Goal: Task Accomplishment & Management: Use online tool/utility

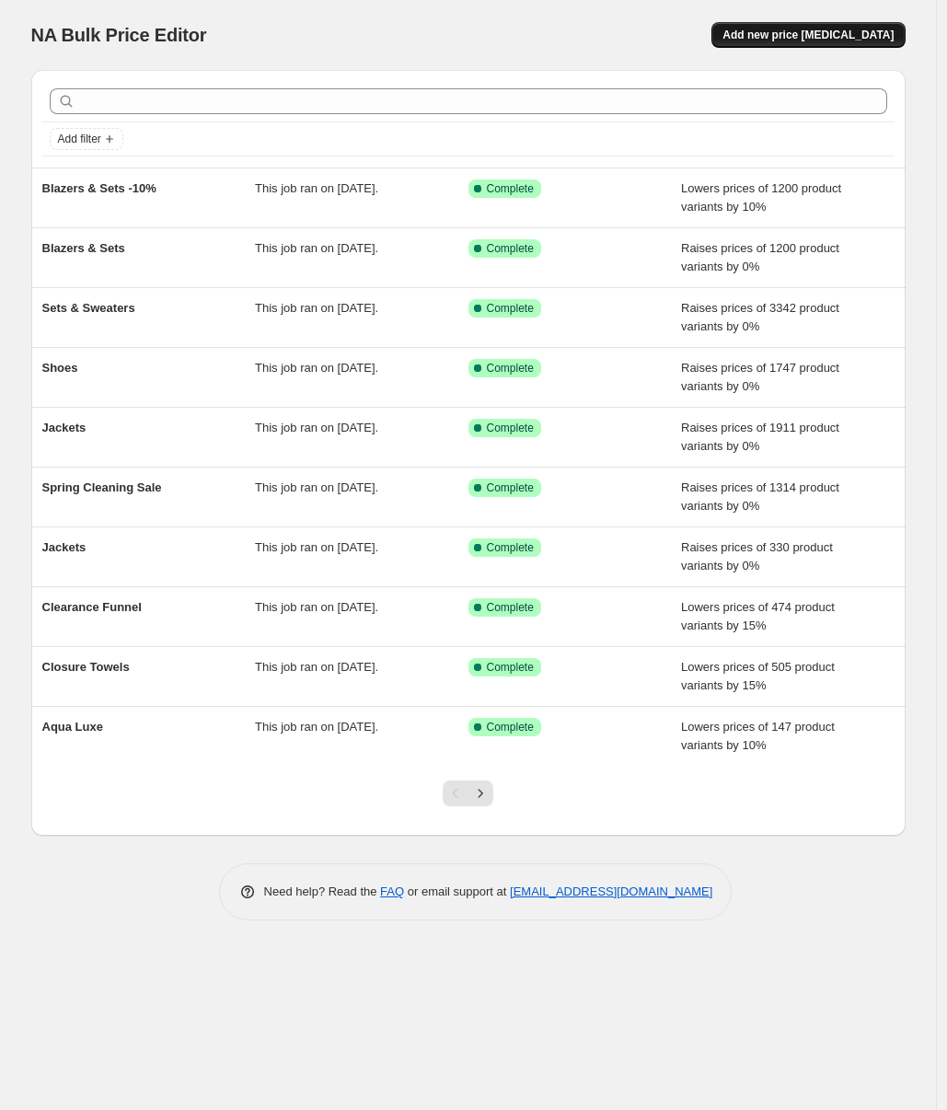
click at [796, 29] on span "Add new price change job" at bounding box center [807, 35] width 171 height 15
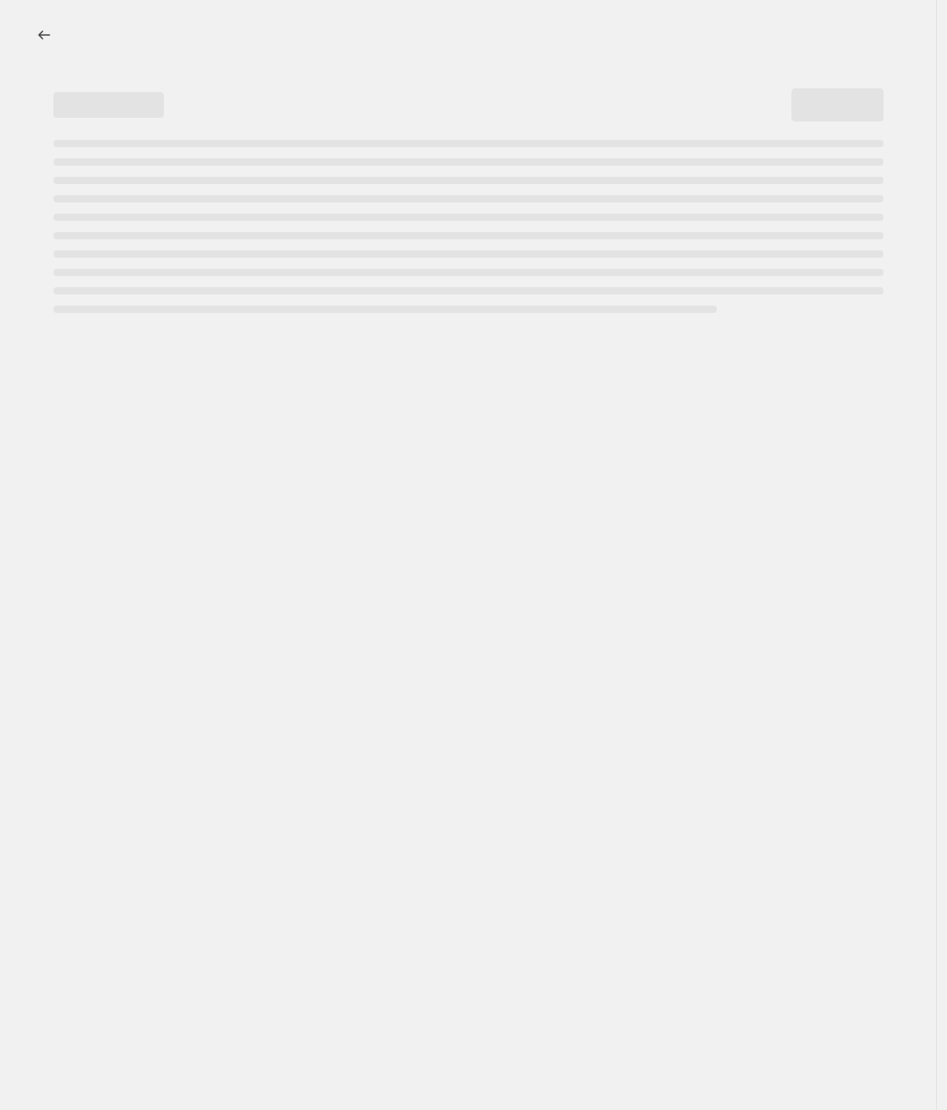
select select "percentage"
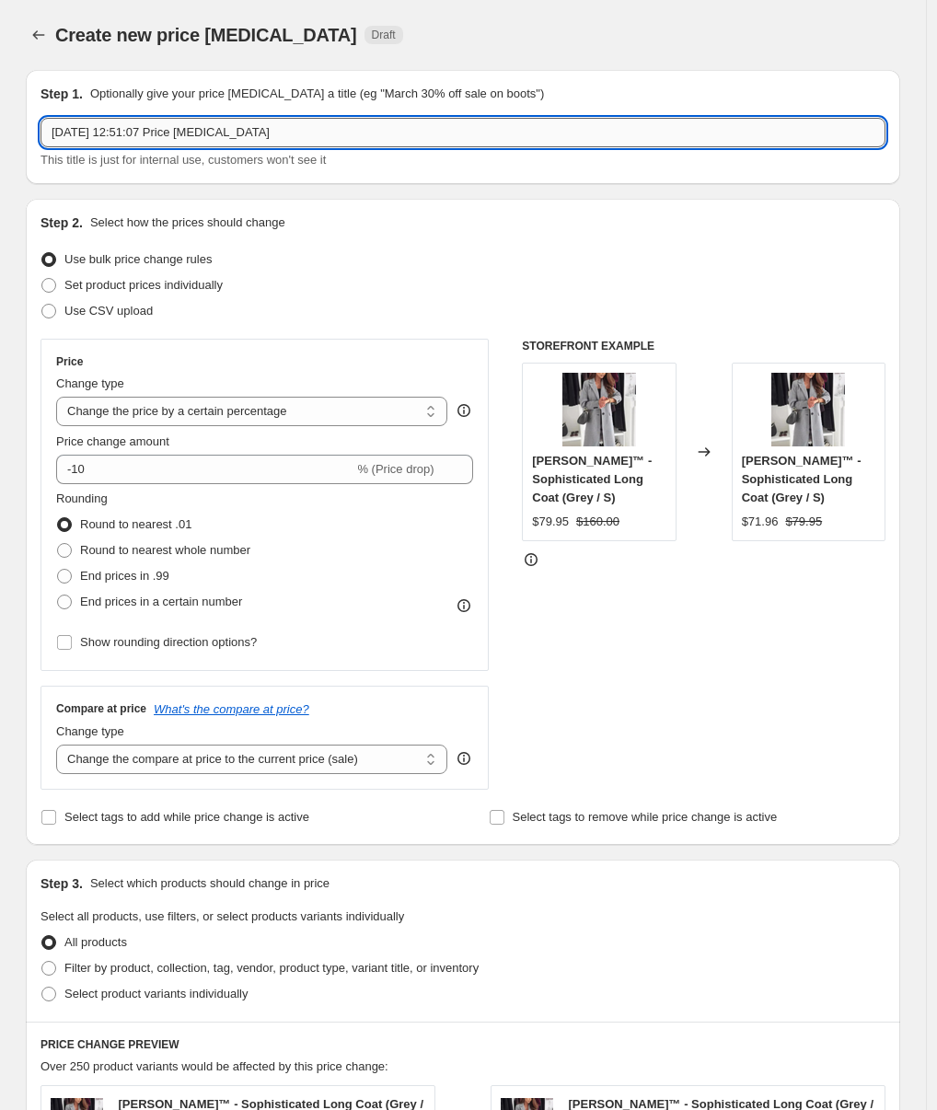
click at [240, 134] on input "27 sep 2025, 12:51:07 Price change job" at bounding box center [462, 132] width 845 height 29
click at [240, 133] on input "27 sep 2025, 12:51:07 Price change job" at bounding box center [462, 132] width 845 height 29
type input "Boots"
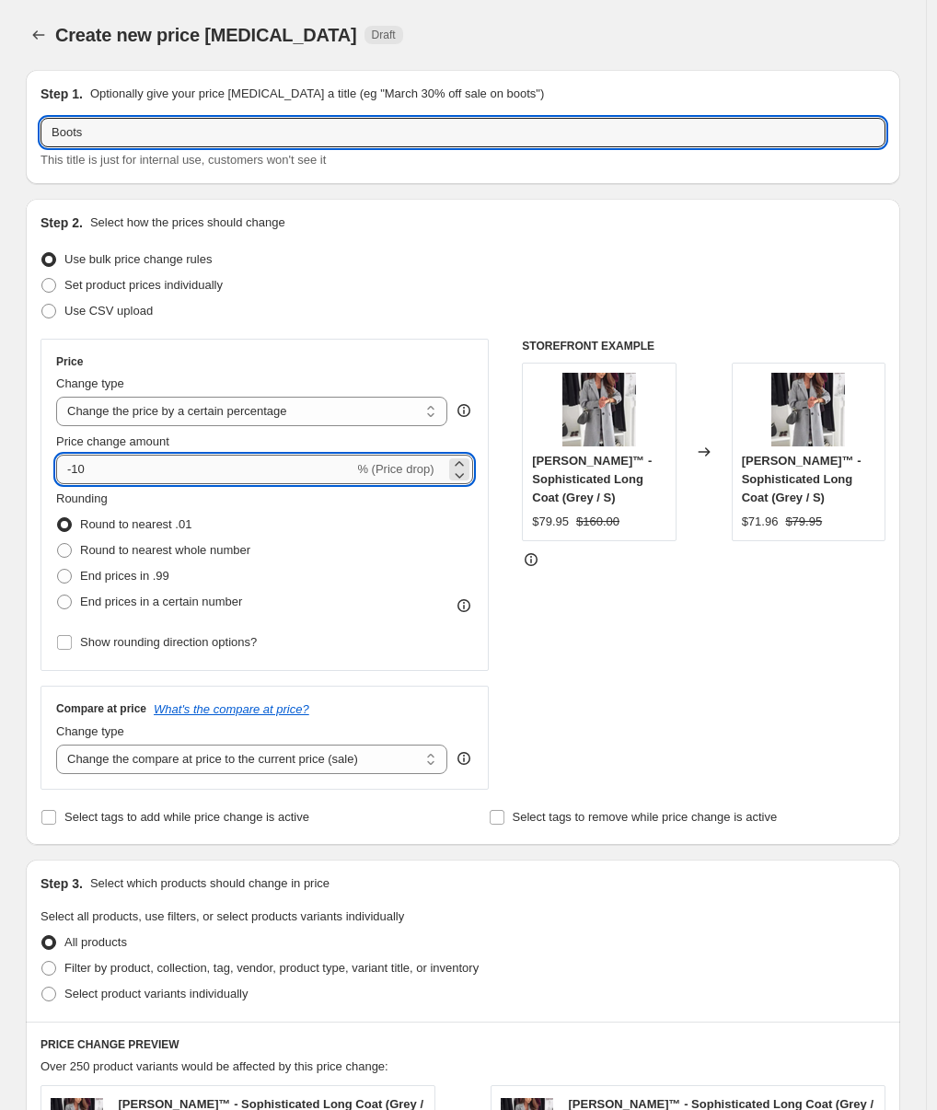
click at [105, 470] on input "-10" at bounding box center [204, 469] width 297 height 29
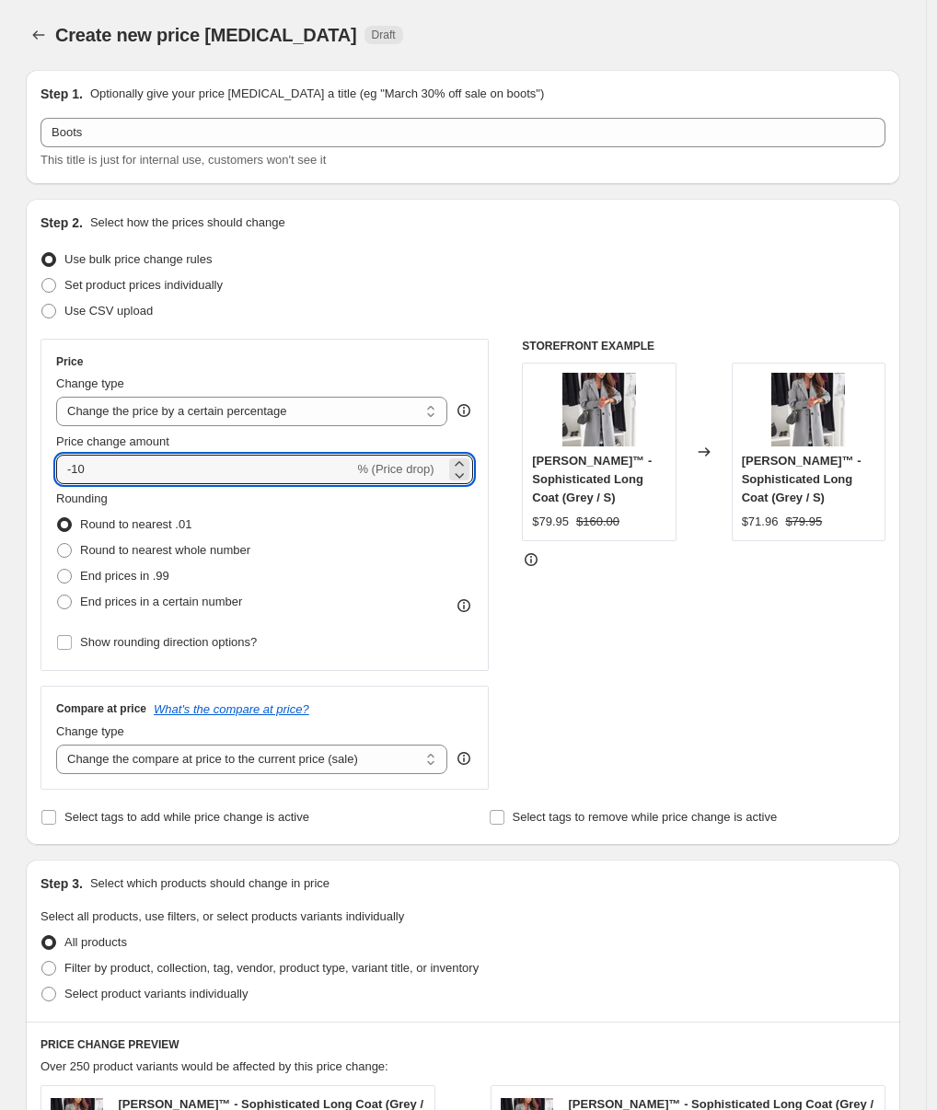
drag, startPoint x: 116, startPoint y: 606, endPoint x: 116, endPoint y: 627, distance: 20.2
click at [117, 606] on span "End prices in a certain number" at bounding box center [161, 601] width 162 height 14
click at [58, 595] on input "End prices in a certain number" at bounding box center [57, 594] width 1 height 1
radio input "true"
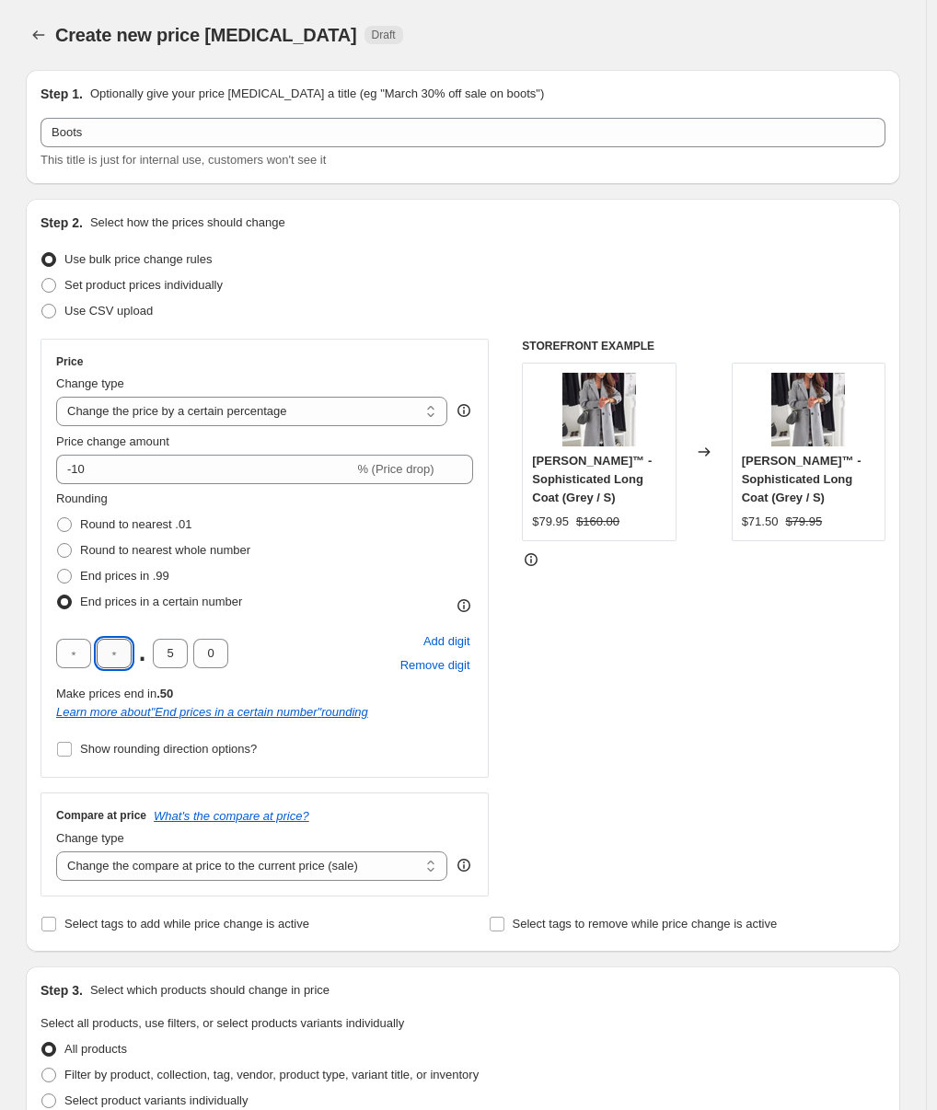
click at [128, 659] on input "text" at bounding box center [114, 653] width 35 height 29
type input "9"
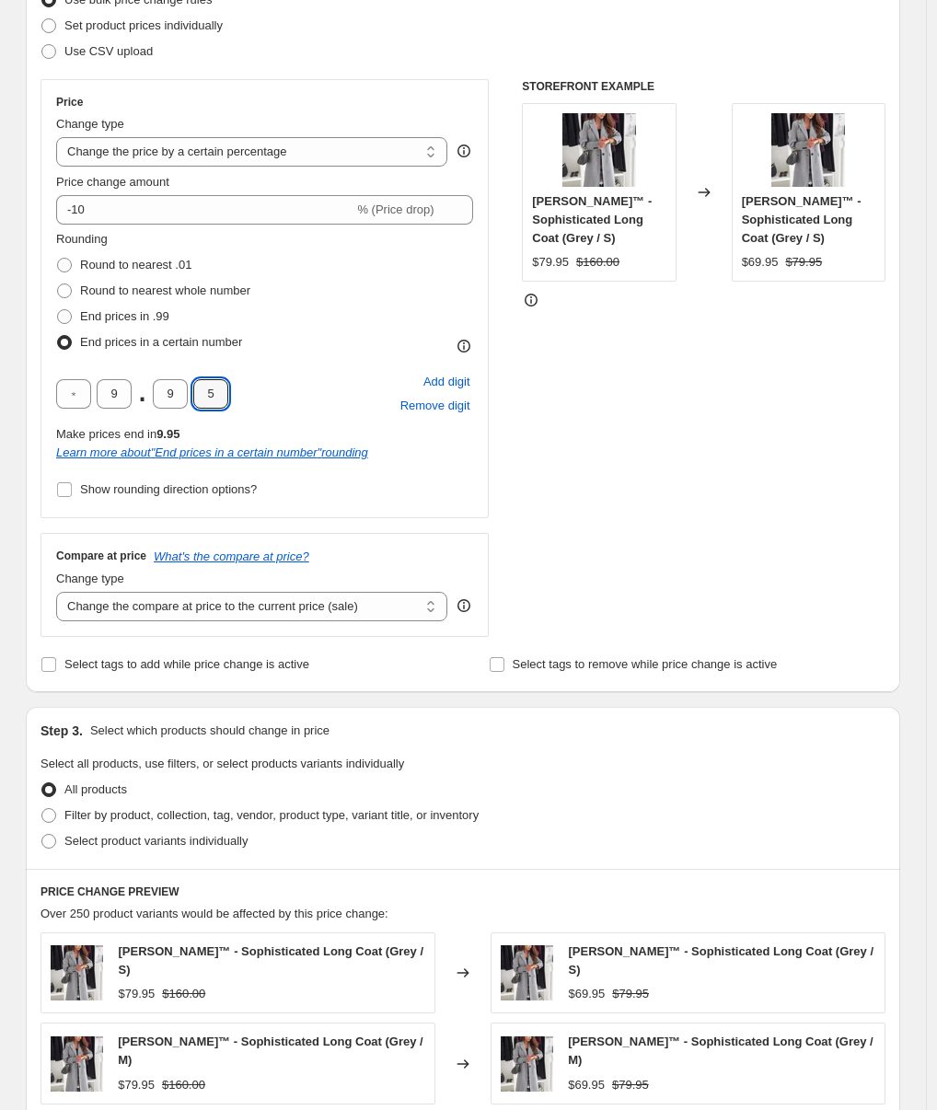
scroll to position [366, 0]
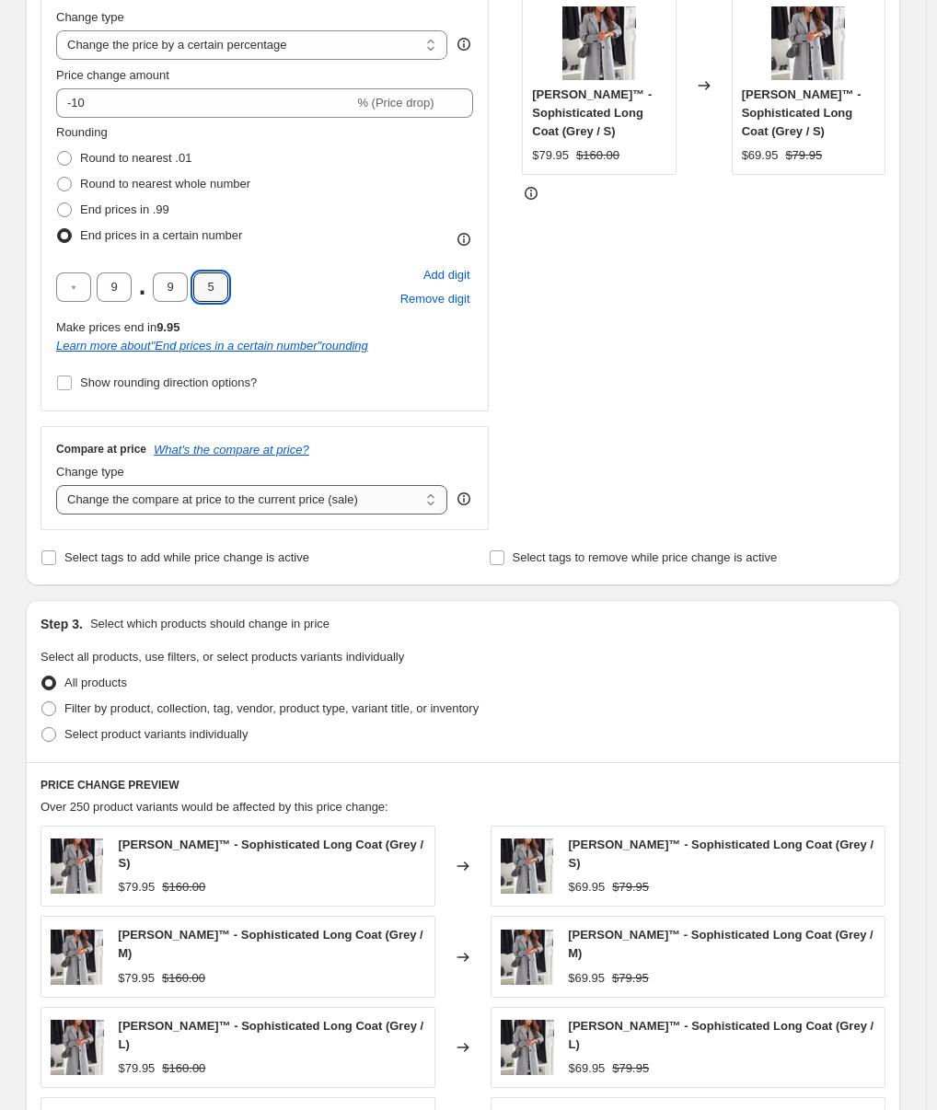
type input "5"
click at [192, 496] on select "Change the compare at price to the current price (sale) Change the compare at p…" at bounding box center [251, 499] width 391 height 29
select select "percentage"
click at [61, 485] on select "Change the compare at price to the current price (sale) Change the compare at p…" at bounding box center [251, 499] width 391 height 29
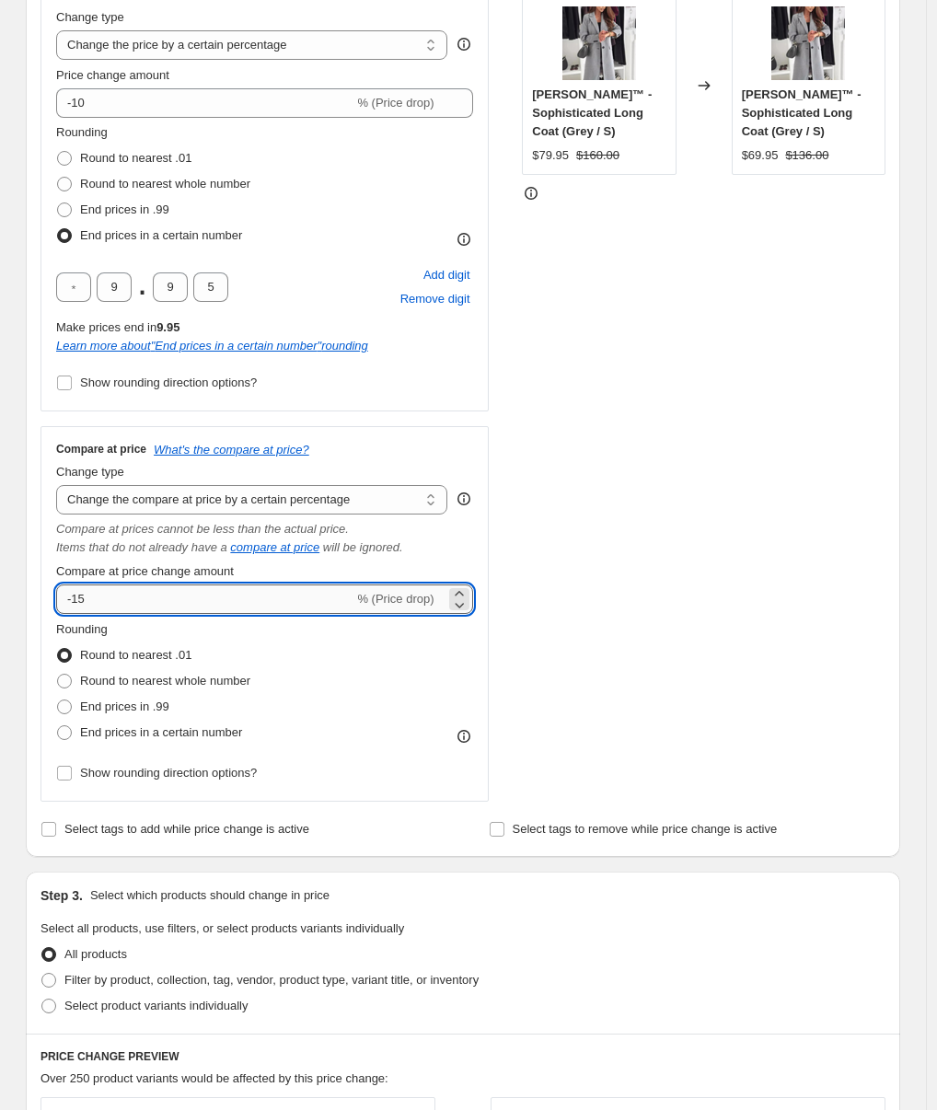
click at [168, 588] on input "-15" at bounding box center [204, 598] width 297 height 29
click at [177, 606] on input "-15" at bounding box center [204, 598] width 297 height 29
type input "-10"
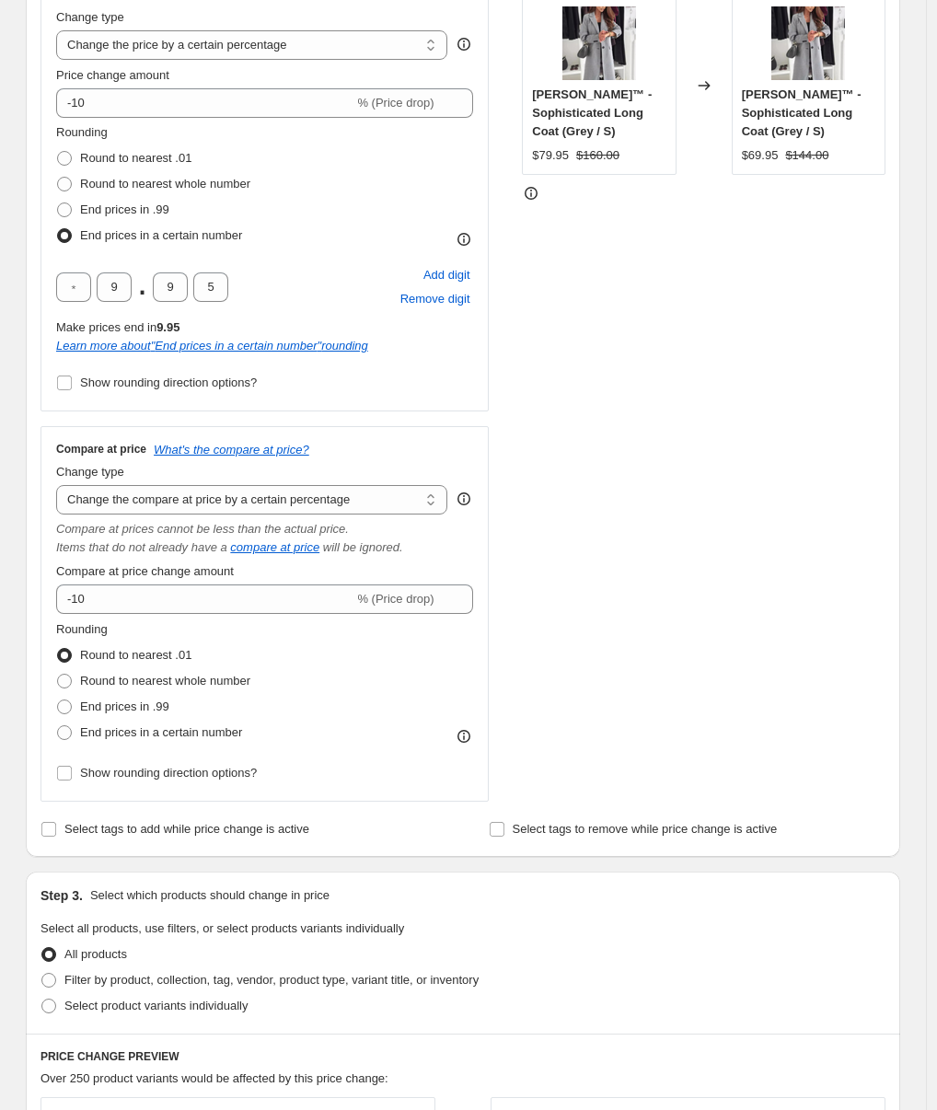
drag, startPoint x: 126, startPoint y: 724, endPoint x: 129, endPoint y: 754, distance: 29.6
click at [126, 726] on span "End prices in a certain number" at bounding box center [161, 732] width 162 height 14
click at [58, 726] on input "End prices in a certain number" at bounding box center [57, 725] width 1 height 1
radio input "true"
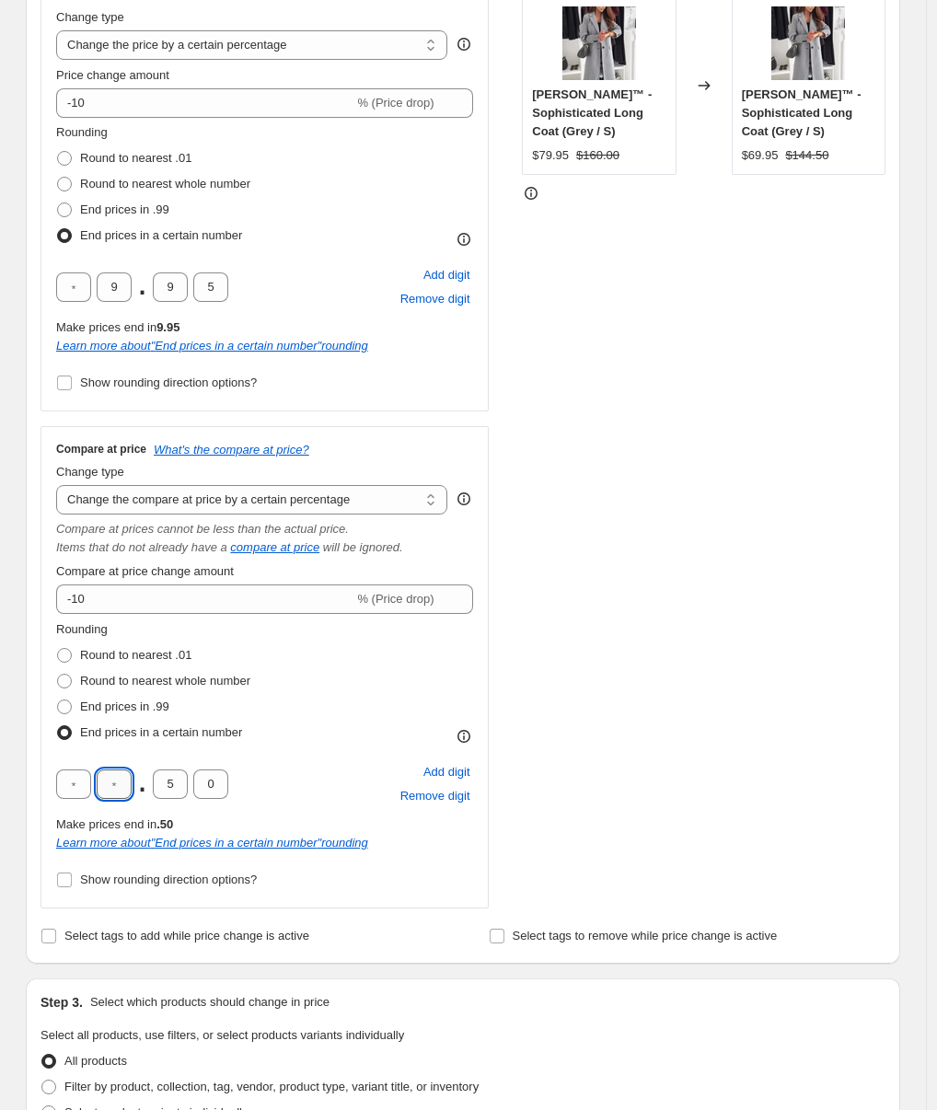
click at [125, 787] on input "text" at bounding box center [114, 783] width 35 height 29
type input "9"
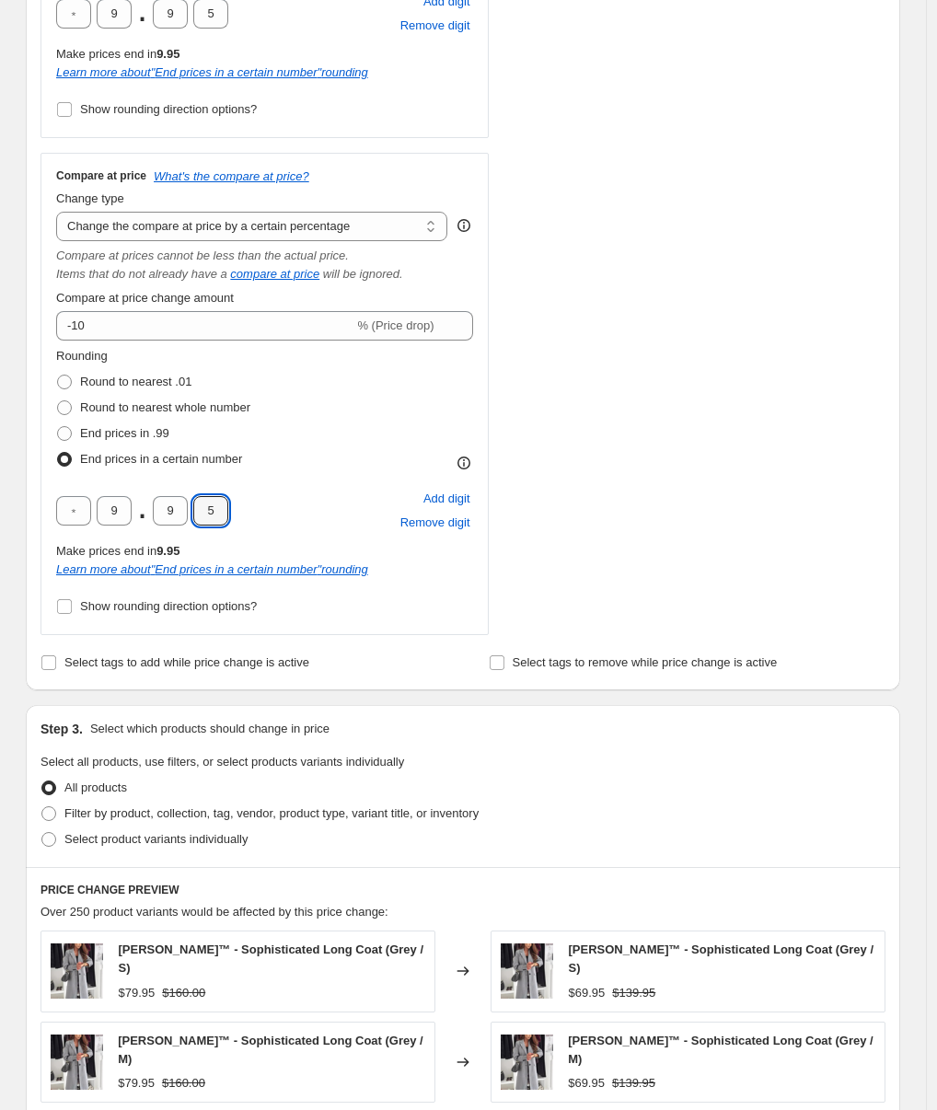
scroll to position [791, 0]
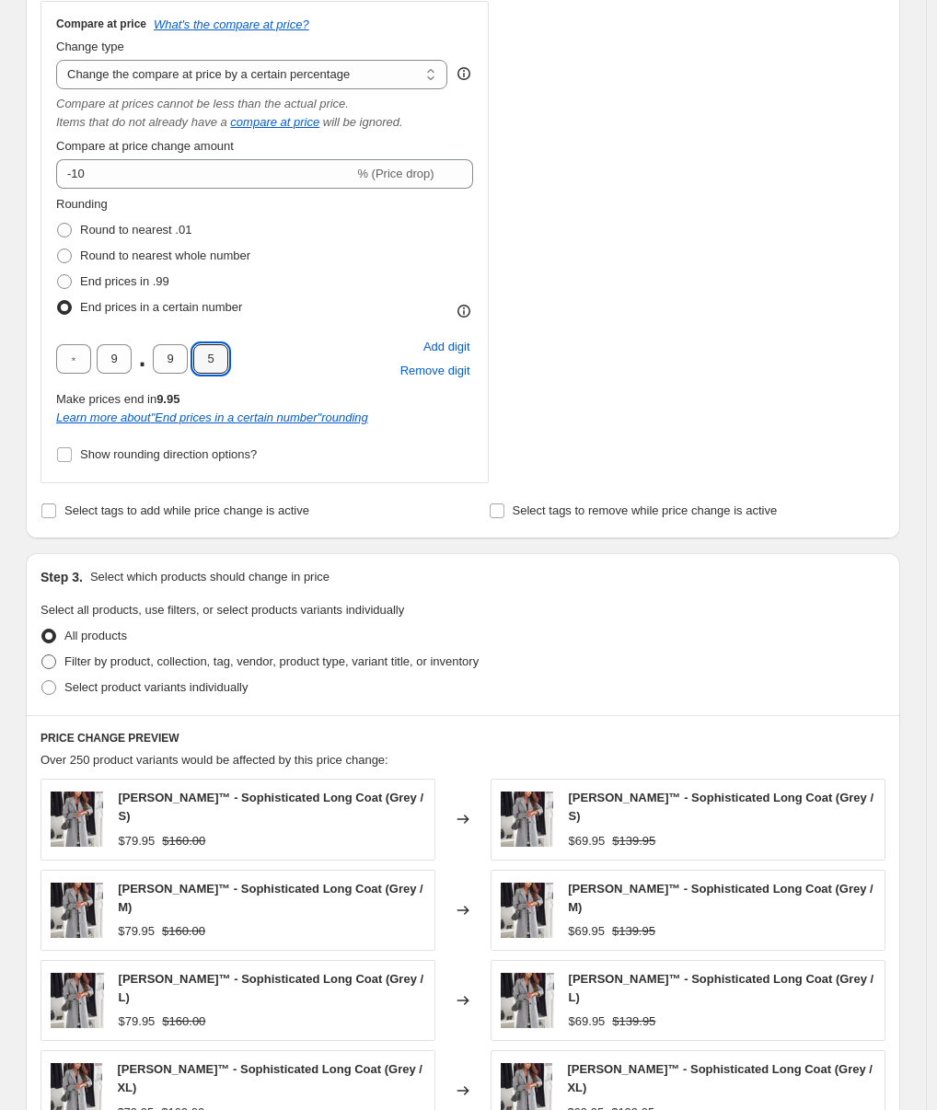
type input "5"
click at [206, 661] on span "Filter by product, collection, tag, vendor, product type, variant title, or inv…" at bounding box center [271, 661] width 414 height 14
click at [42, 655] on input "Filter by product, collection, tag, vendor, product type, variant title, or inv…" at bounding box center [41, 654] width 1 height 1
radio input "true"
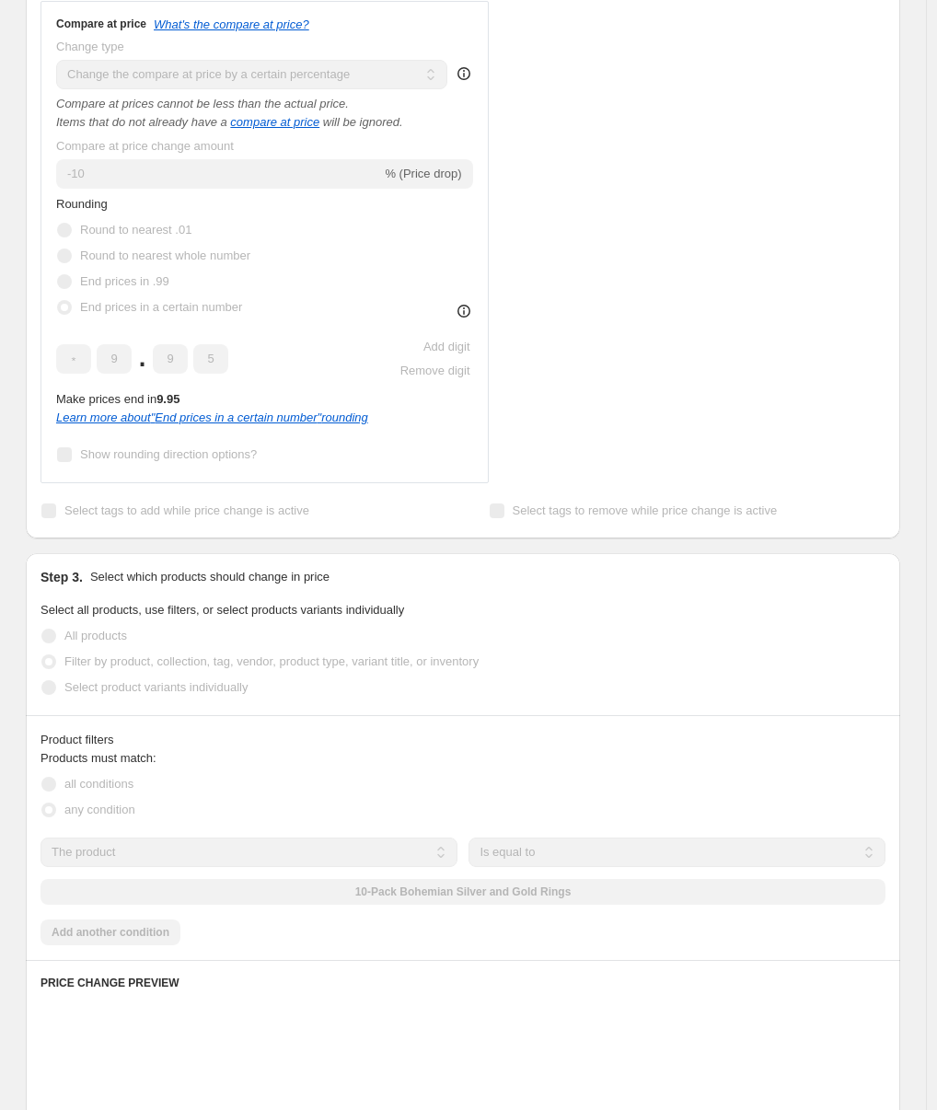
click at [202, 855] on select "The product The product's collection The product's tag The product's vendor The…" at bounding box center [248, 851] width 417 height 29
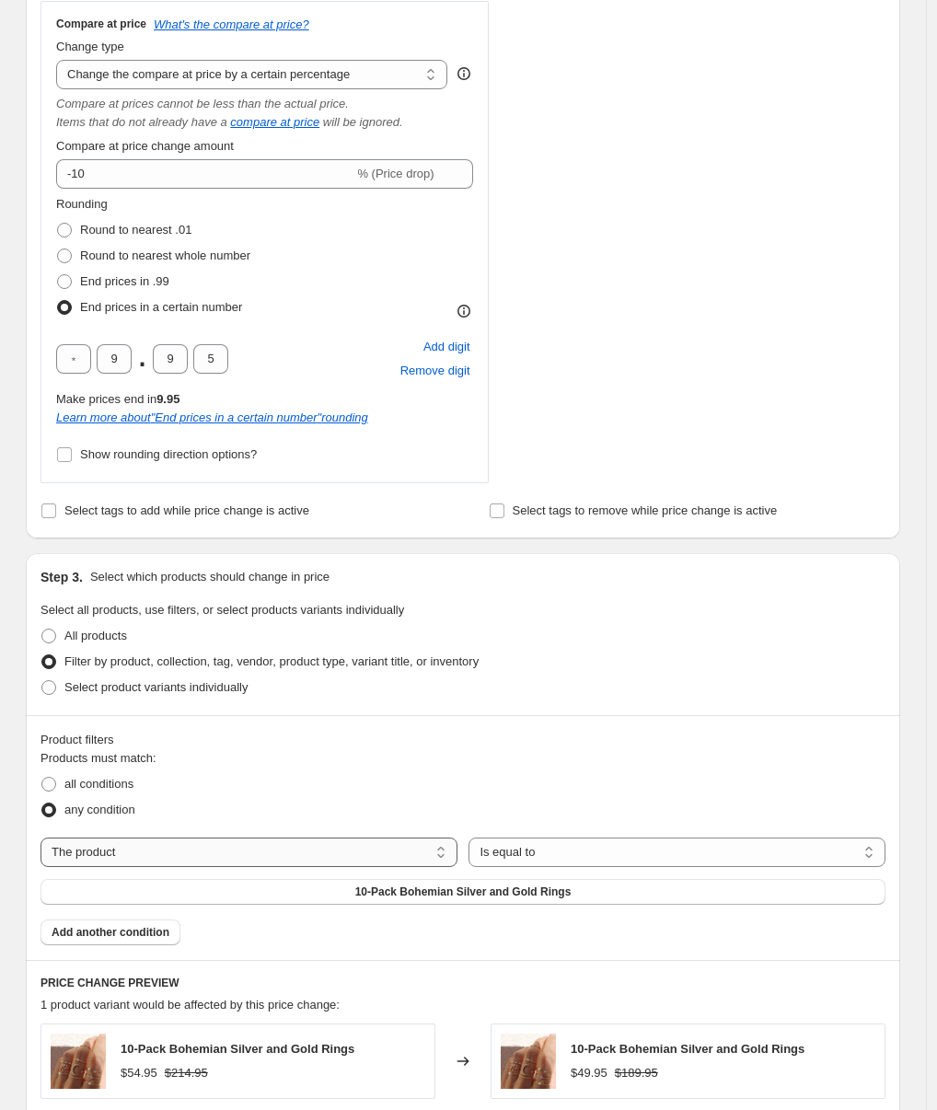
select select "collection"
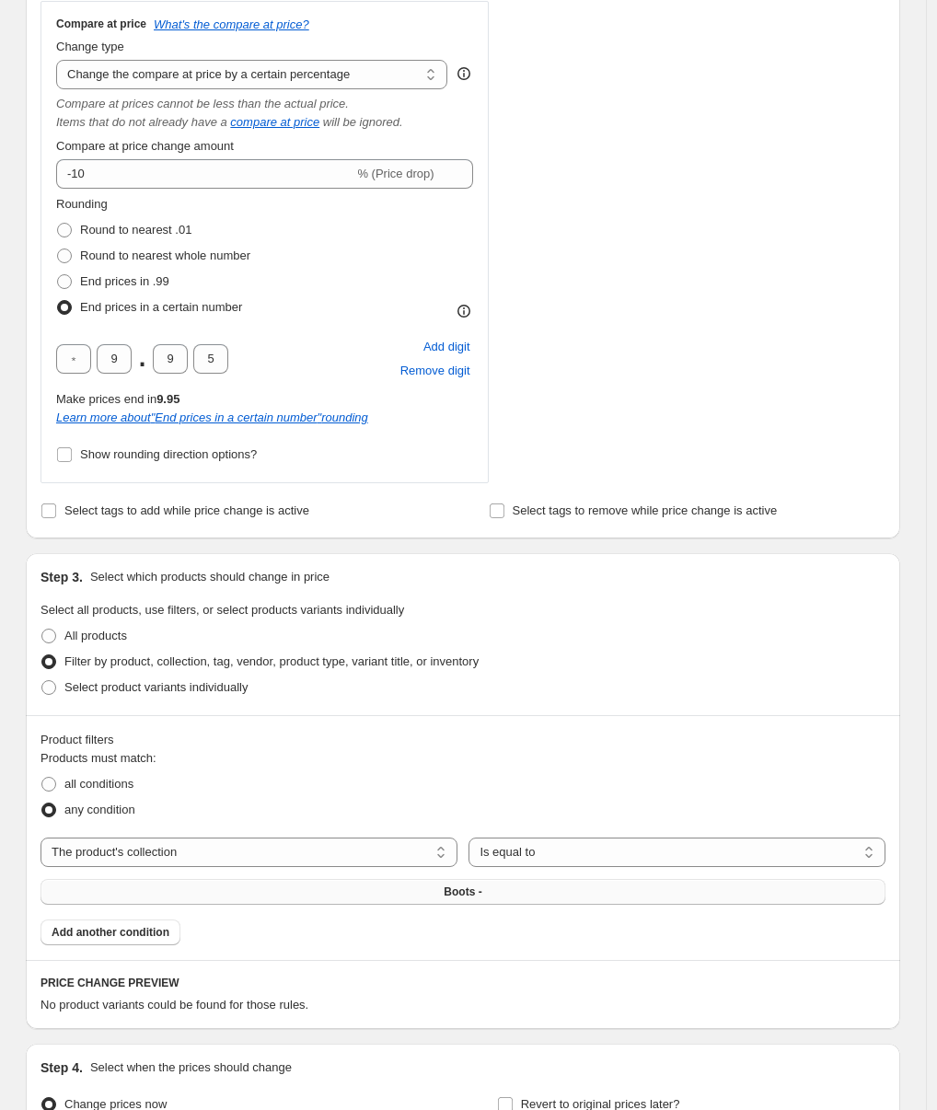
click at [722, 879] on button "Boots -" at bounding box center [462, 892] width 845 height 26
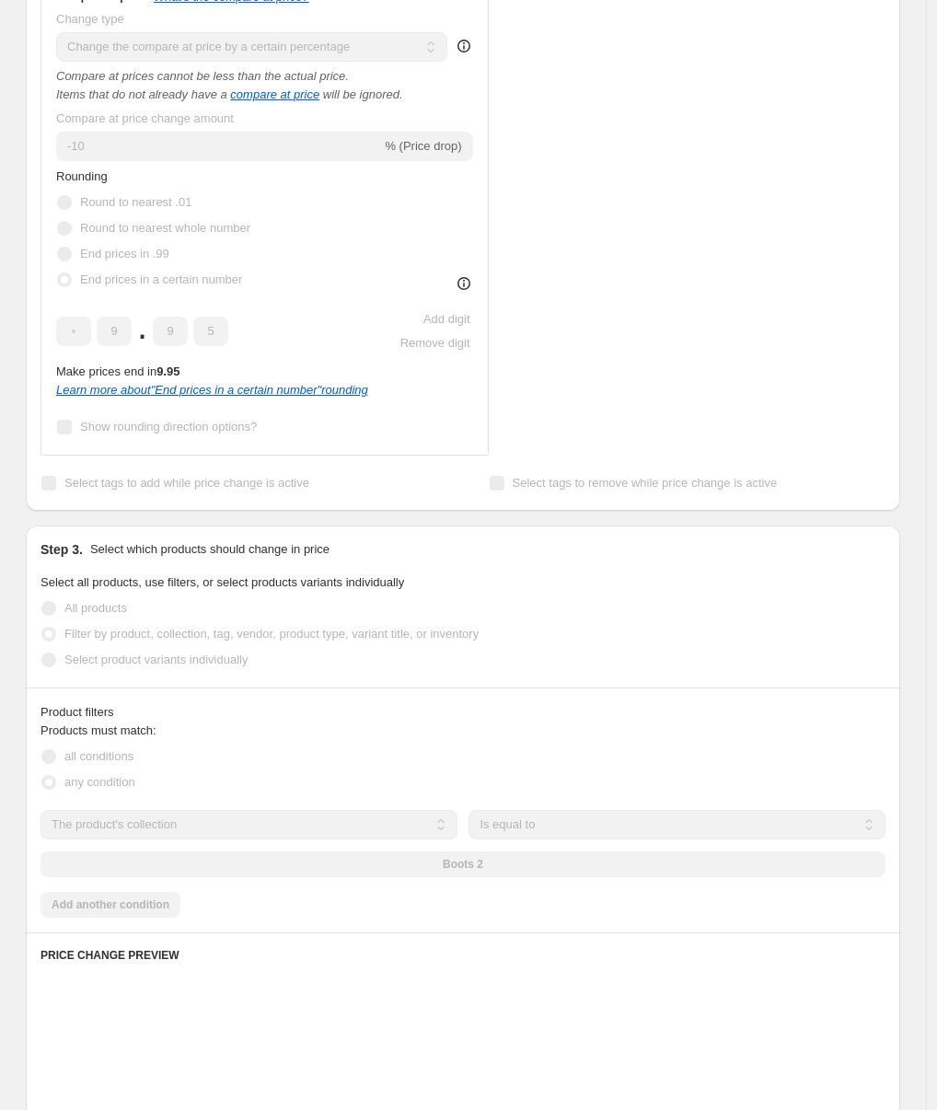
scroll to position [1422, 0]
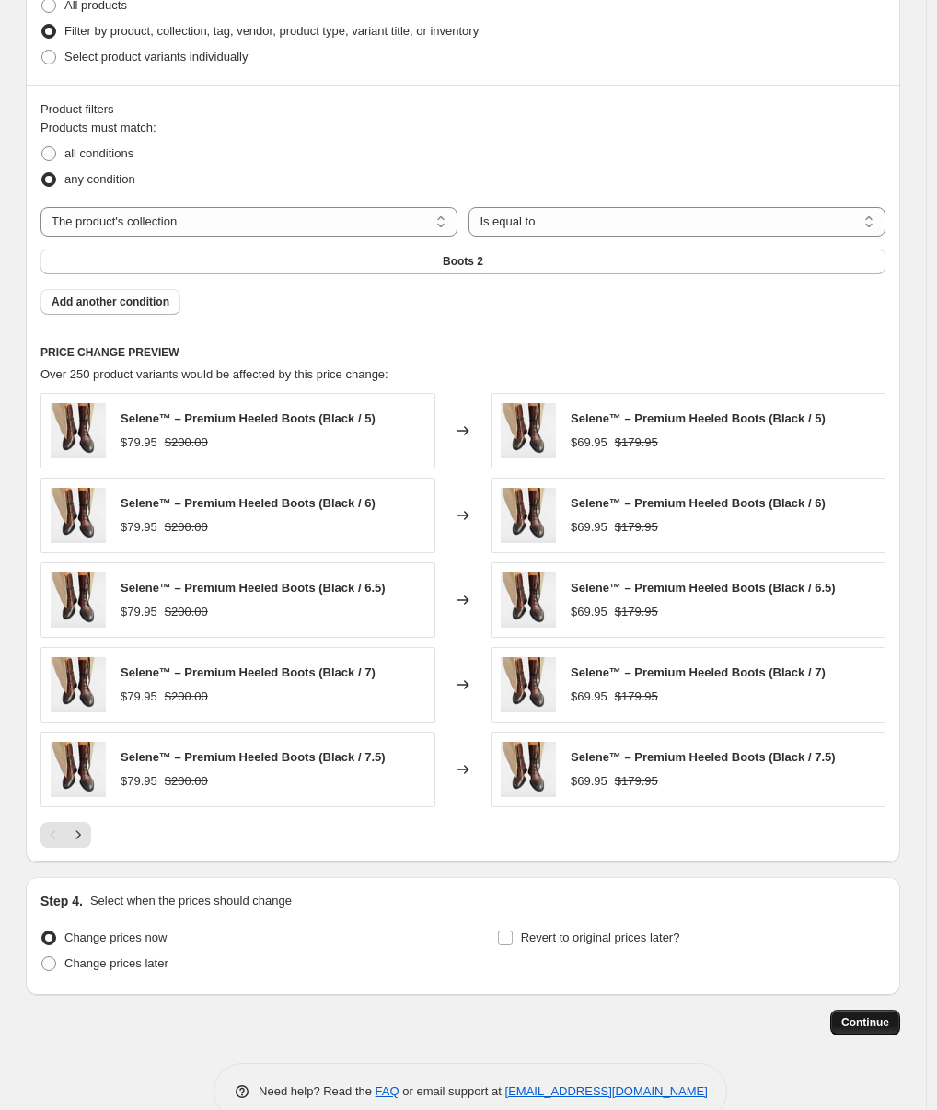
click at [893, 1009] on button "Continue" at bounding box center [865, 1022] width 70 height 26
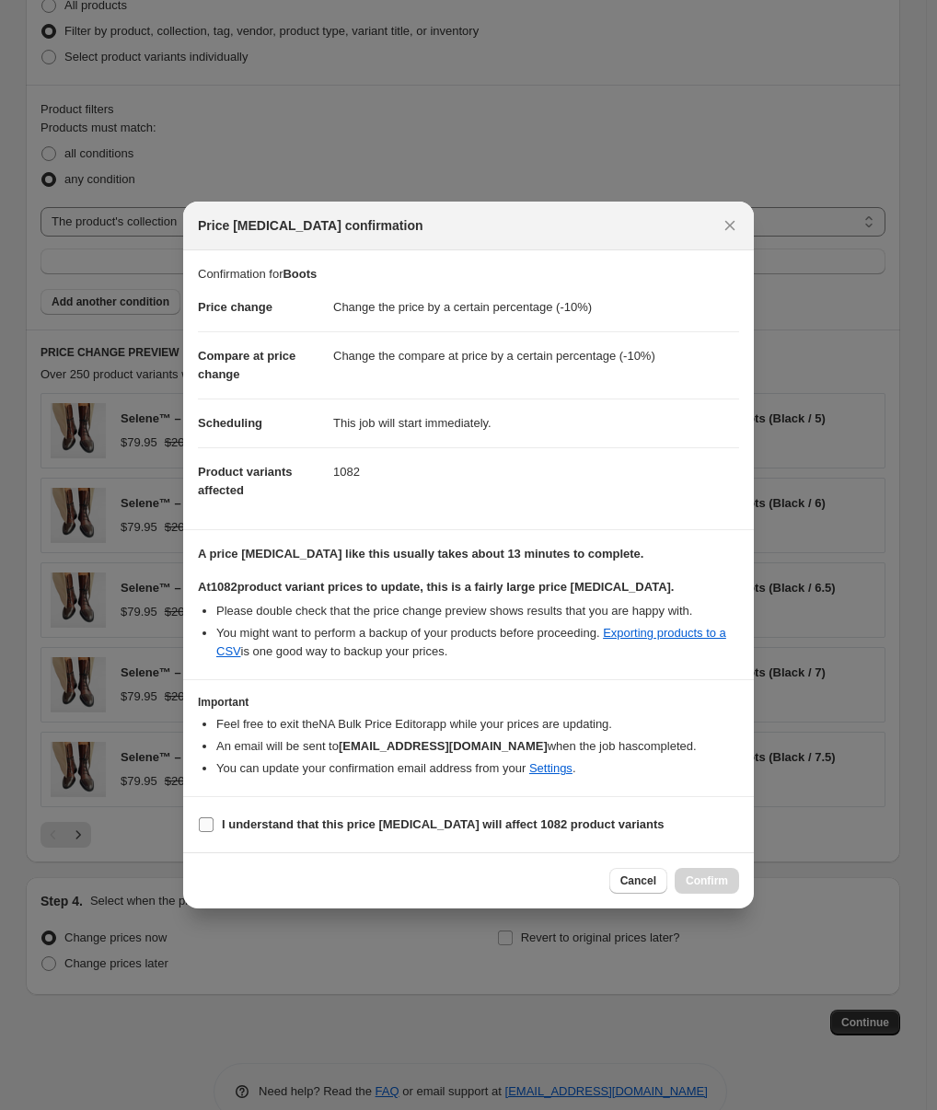
drag, startPoint x: 449, startPoint y: 829, endPoint x: 474, endPoint y: 833, distance: 25.1
click at [450, 829] on b "I understand that this price change job will affect 1082 product variants" at bounding box center [443, 824] width 443 height 14
click at [213, 829] on input "I understand that this price change job will affect 1082 product variants" at bounding box center [206, 824] width 15 height 15
checkbox input "true"
click at [706, 871] on button "Confirm" at bounding box center [706, 881] width 64 height 26
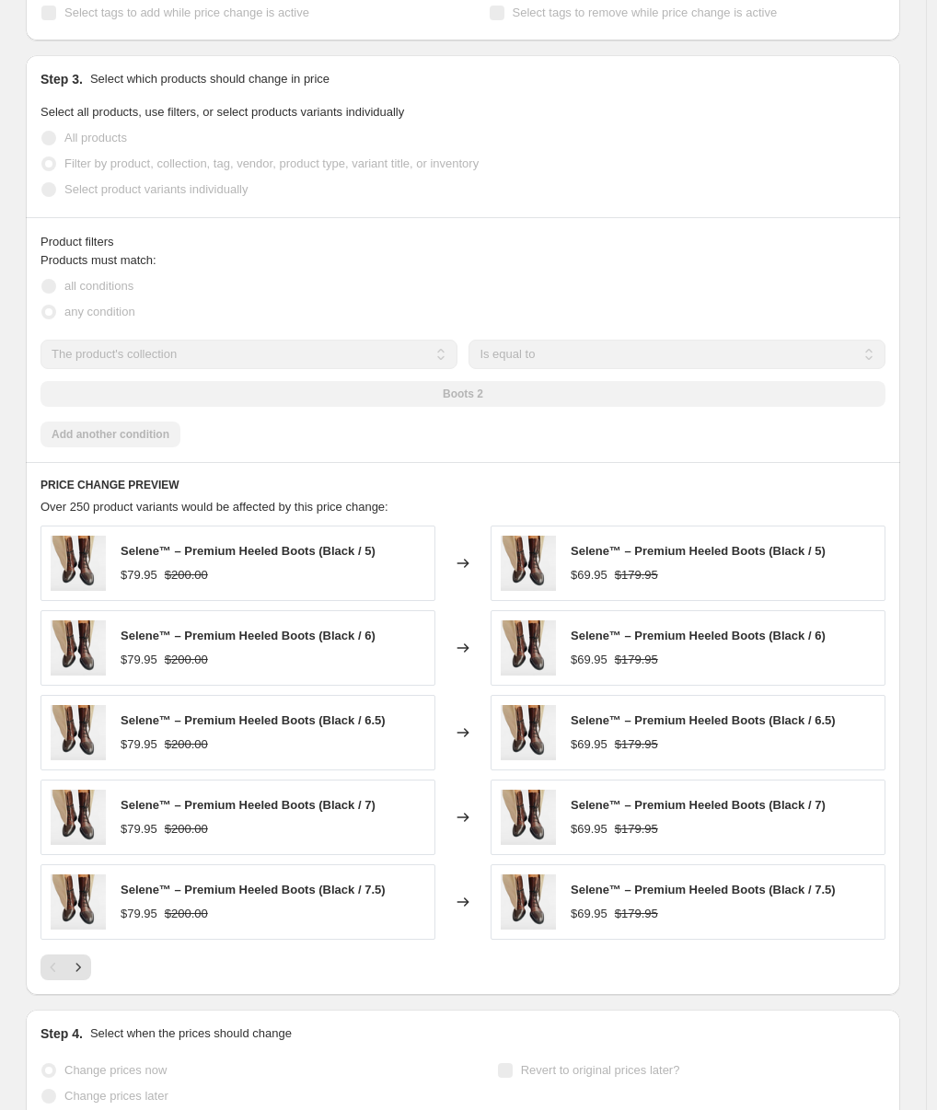
scroll to position [1470, 0]
